Goal: Transaction & Acquisition: Purchase product/service

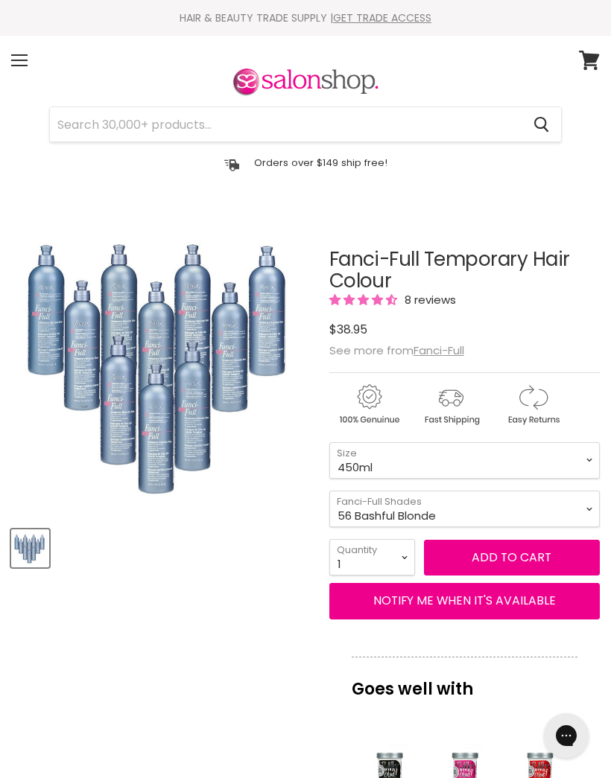
select select "18 Spun Sand"
select select "450ml"
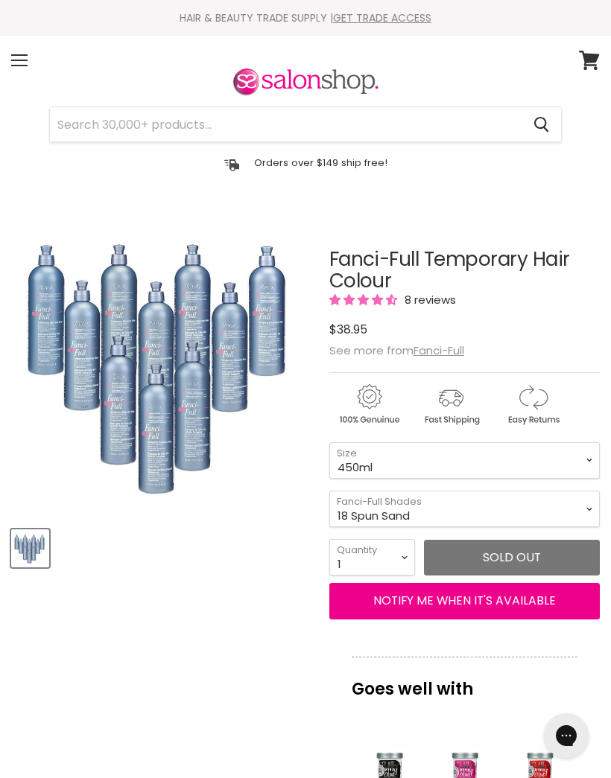
click at [591, 512] on select "12 Black Radiance (Black Rage) 13 Chocolate Kiss 16 Hidden Honey 18 Spun Sand 2…" at bounding box center [464, 509] width 270 height 36
select select "59 White Minx"
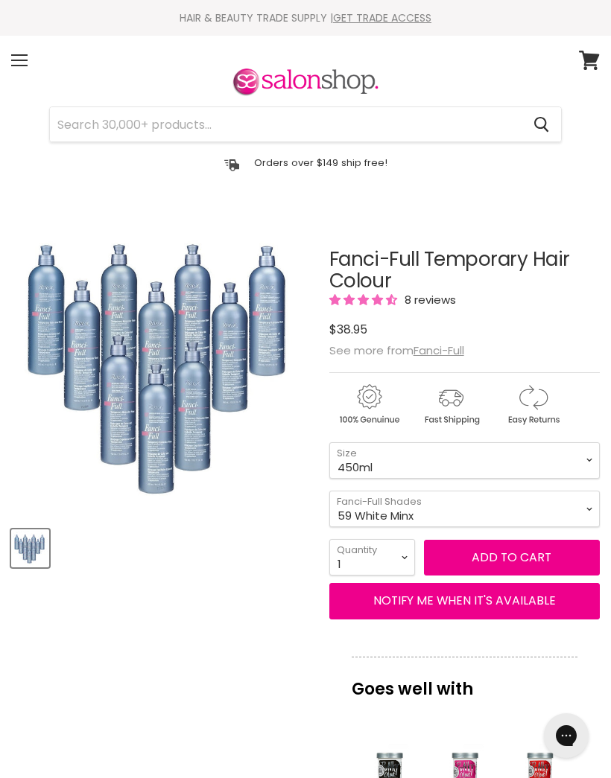
click at [588, 508] on select "12 Black Radiance (Black Rage) 13 Chocolate Kiss 16 Hidden Honey 18 Spun Sand 2…" at bounding box center [464, 509] width 270 height 36
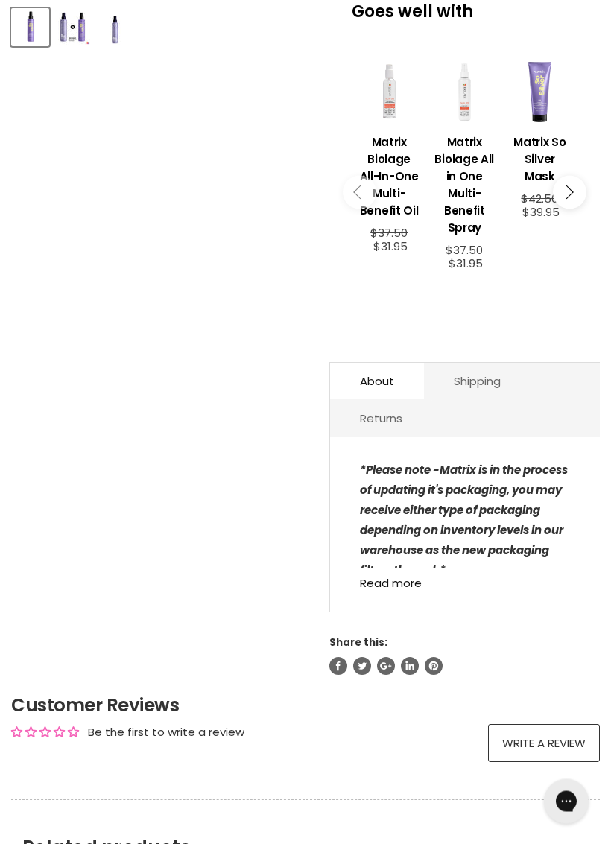
scroll to position [525, 0]
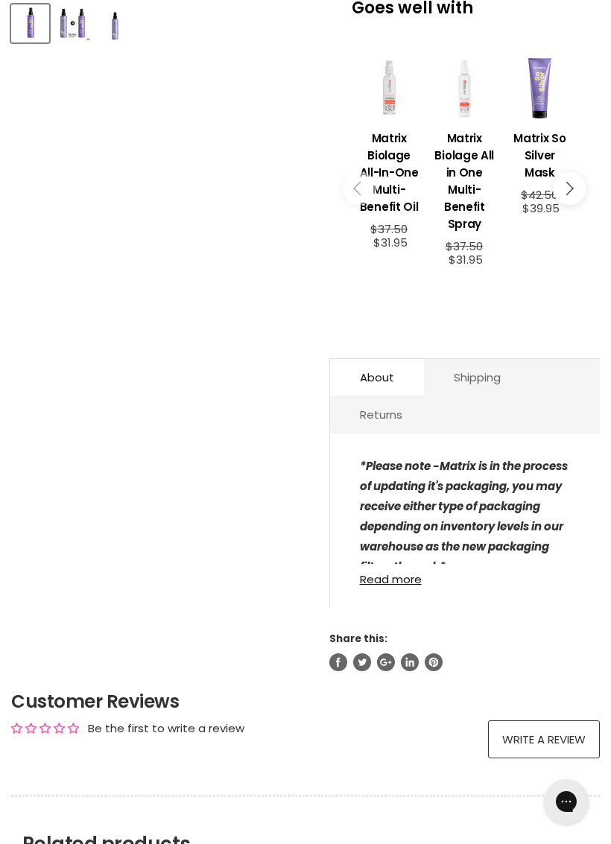
click at [410, 585] on link "Read more" at bounding box center [465, 575] width 210 height 22
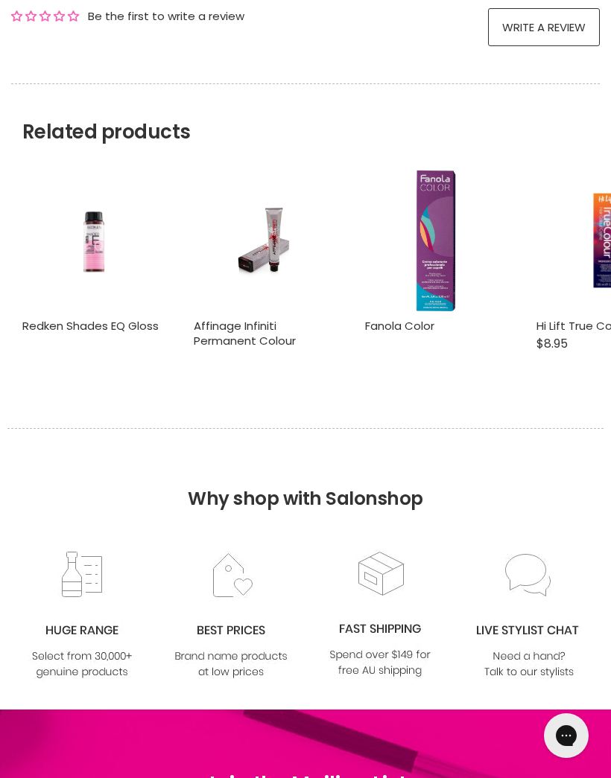
scroll to position [1226, 0]
